Goal: Task Accomplishment & Management: Complete application form

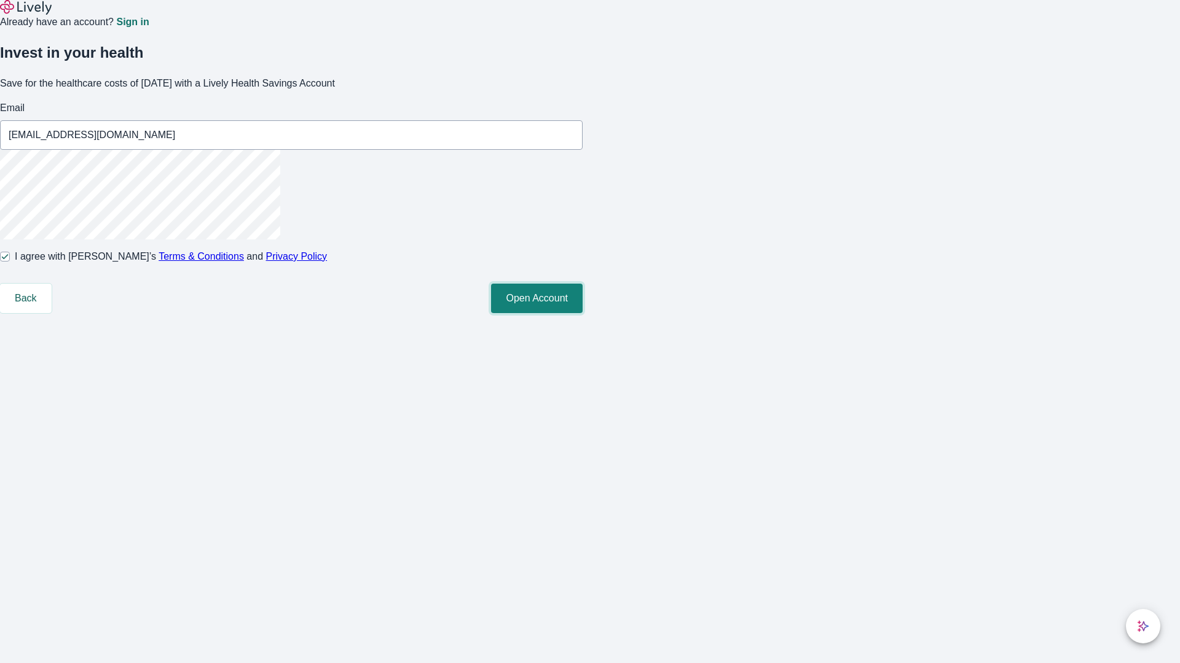
click at [582, 313] on button "Open Account" at bounding box center [537, 298] width 92 height 29
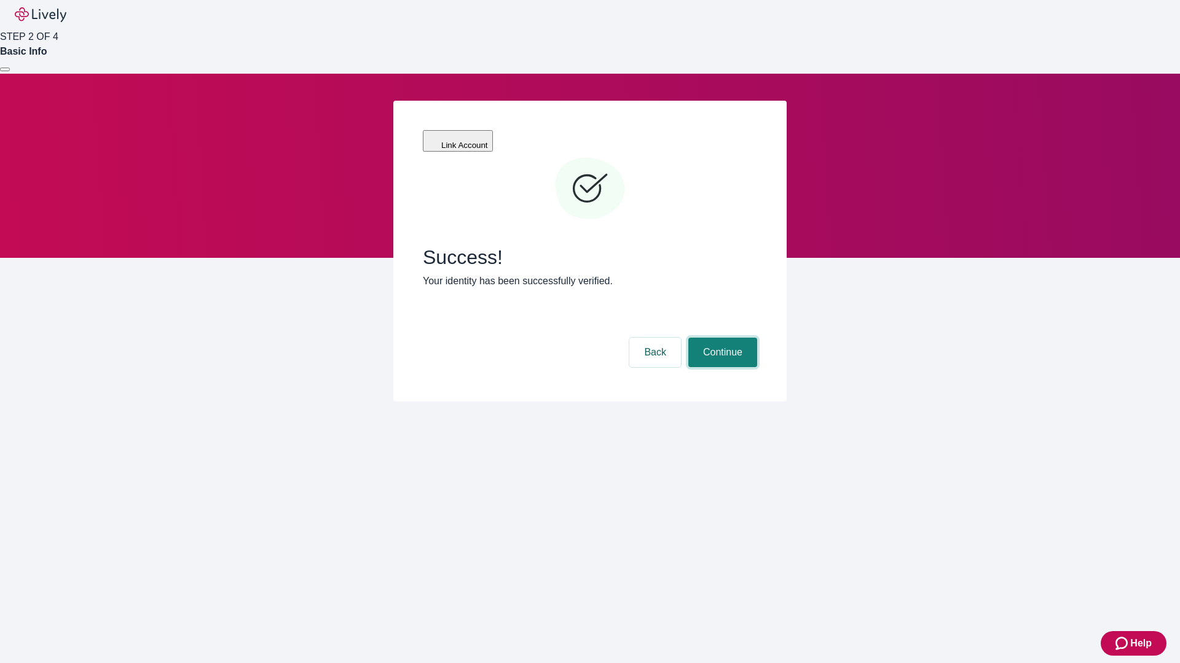
click at [721, 338] on button "Continue" at bounding box center [722, 352] width 69 height 29
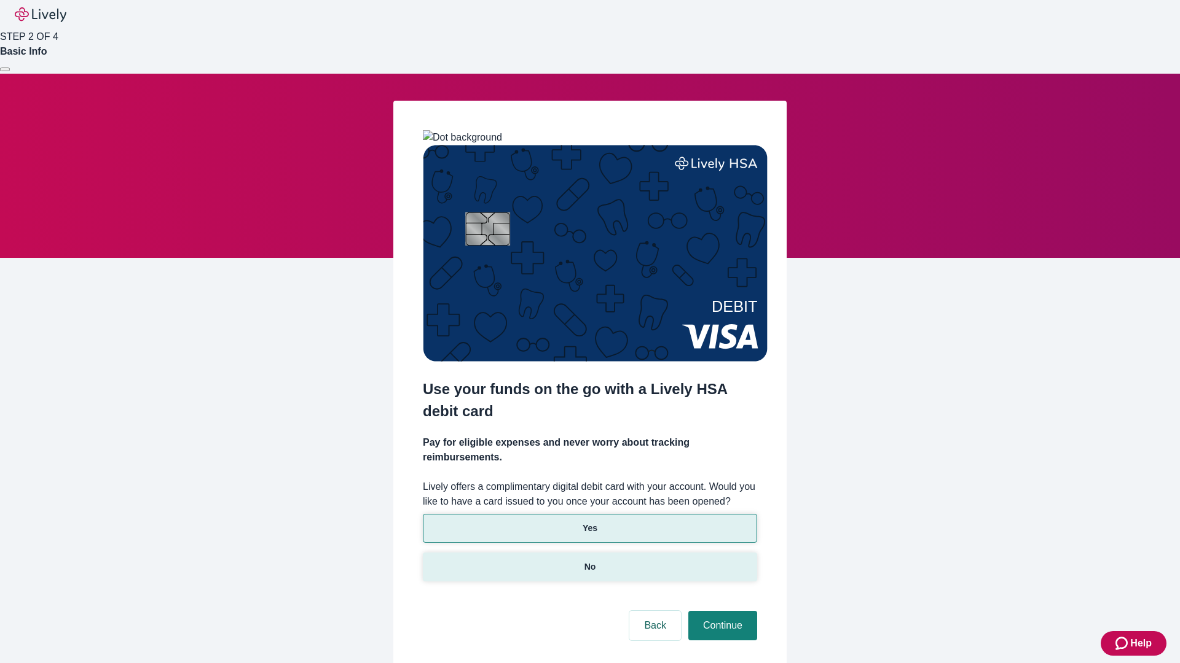
click at [589, 561] on p "No" at bounding box center [590, 567] width 12 height 13
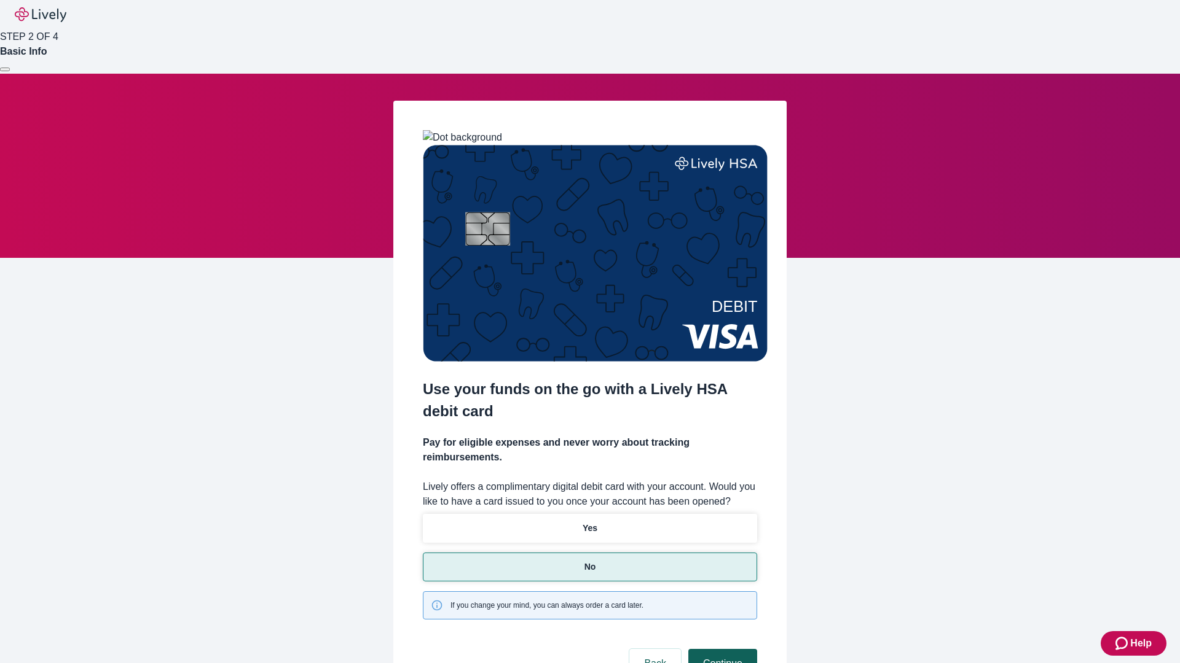
click at [721, 649] on button "Continue" at bounding box center [722, 663] width 69 height 29
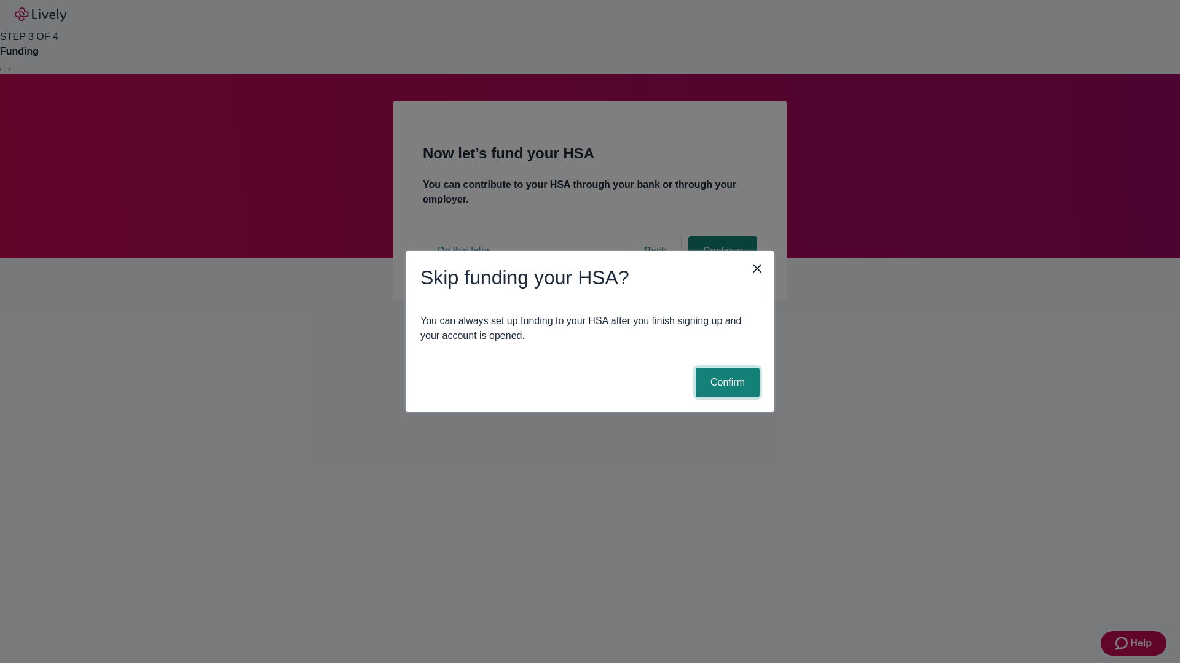
click at [726, 383] on button "Confirm" at bounding box center [727, 382] width 64 height 29
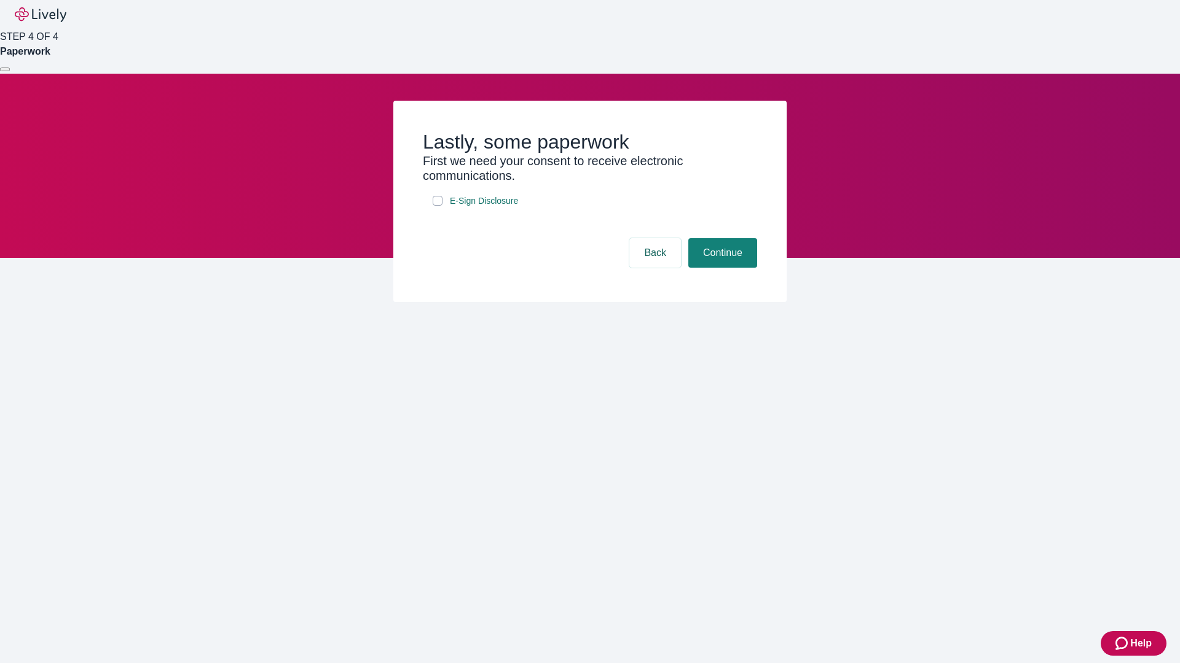
click at [437, 206] on input "E-Sign Disclosure" at bounding box center [437, 201] width 10 height 10
checkbox input "true"
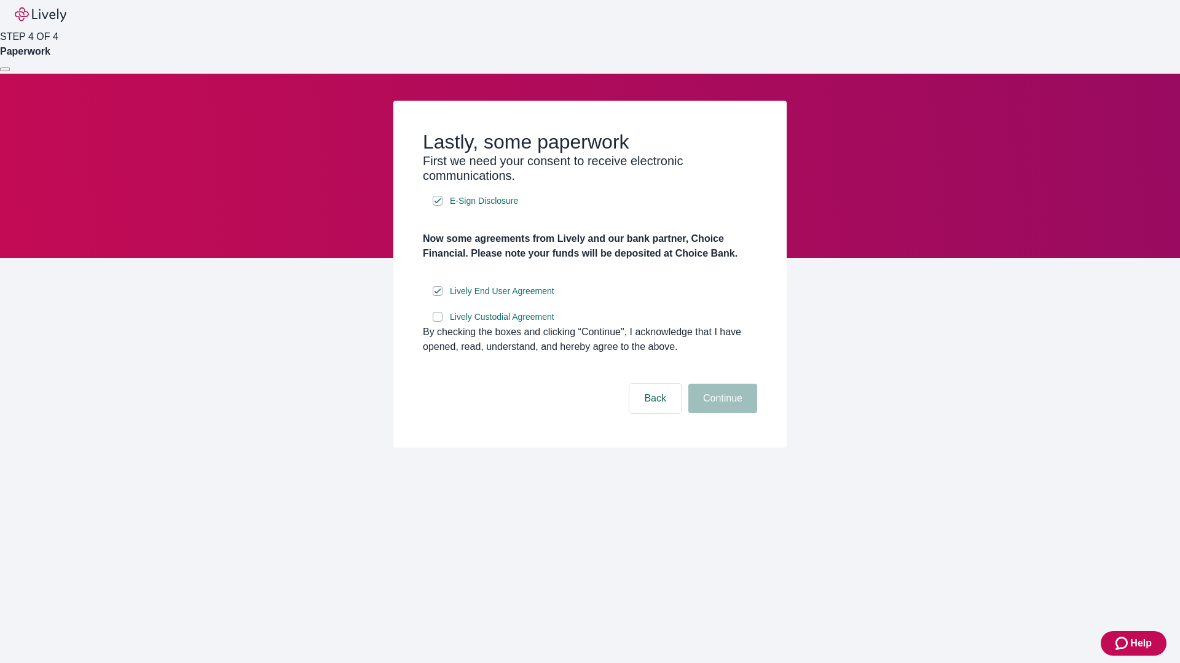
click at [437, 322] on input "Lively Custodial Agreement" at bounding box center [437, 317] width 10 height 10
checkbox input "true"
click at [721, 413] on button "Continue" at bounding box center [722, 398] width 69 height 29
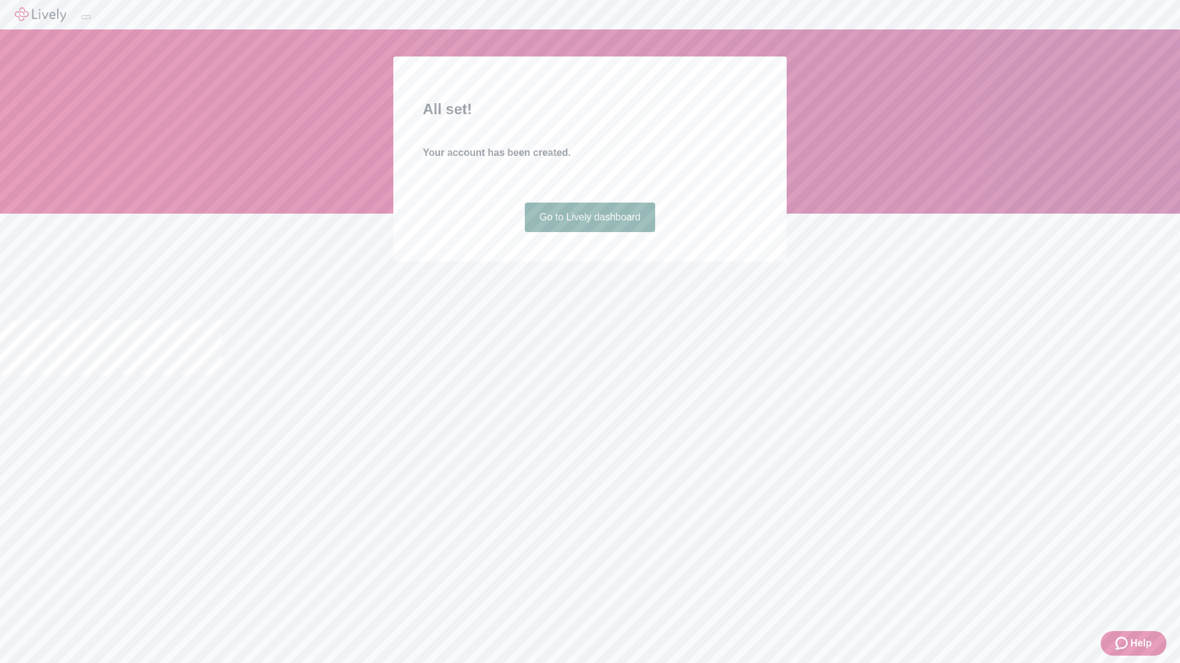
click at [589, 232] on link "Go to Lively dashboard" at bounding box center [590, 217] width 131 height 29
